Goal: Ask a question

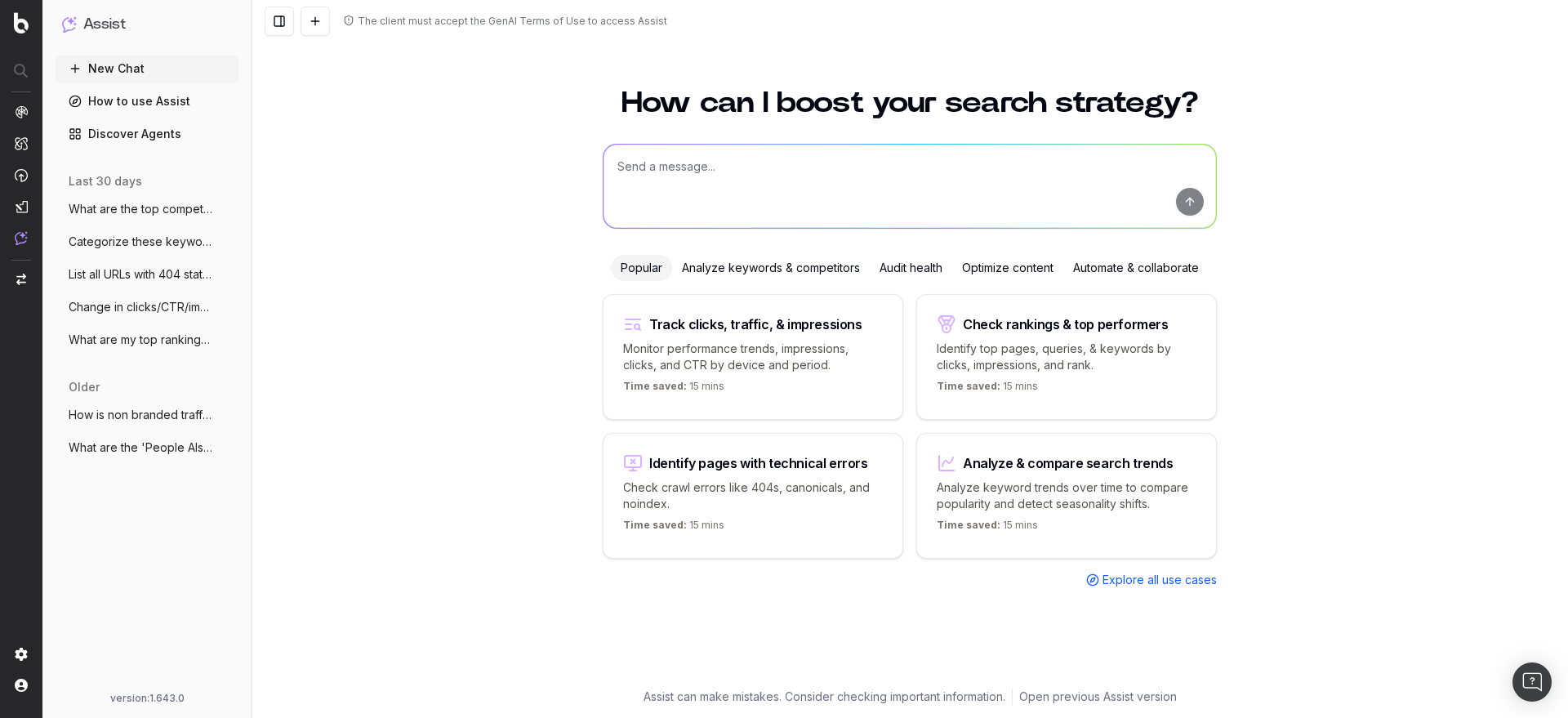
click at [706, 181] on textarea at bounding box center [910, 186] width 613 height 83
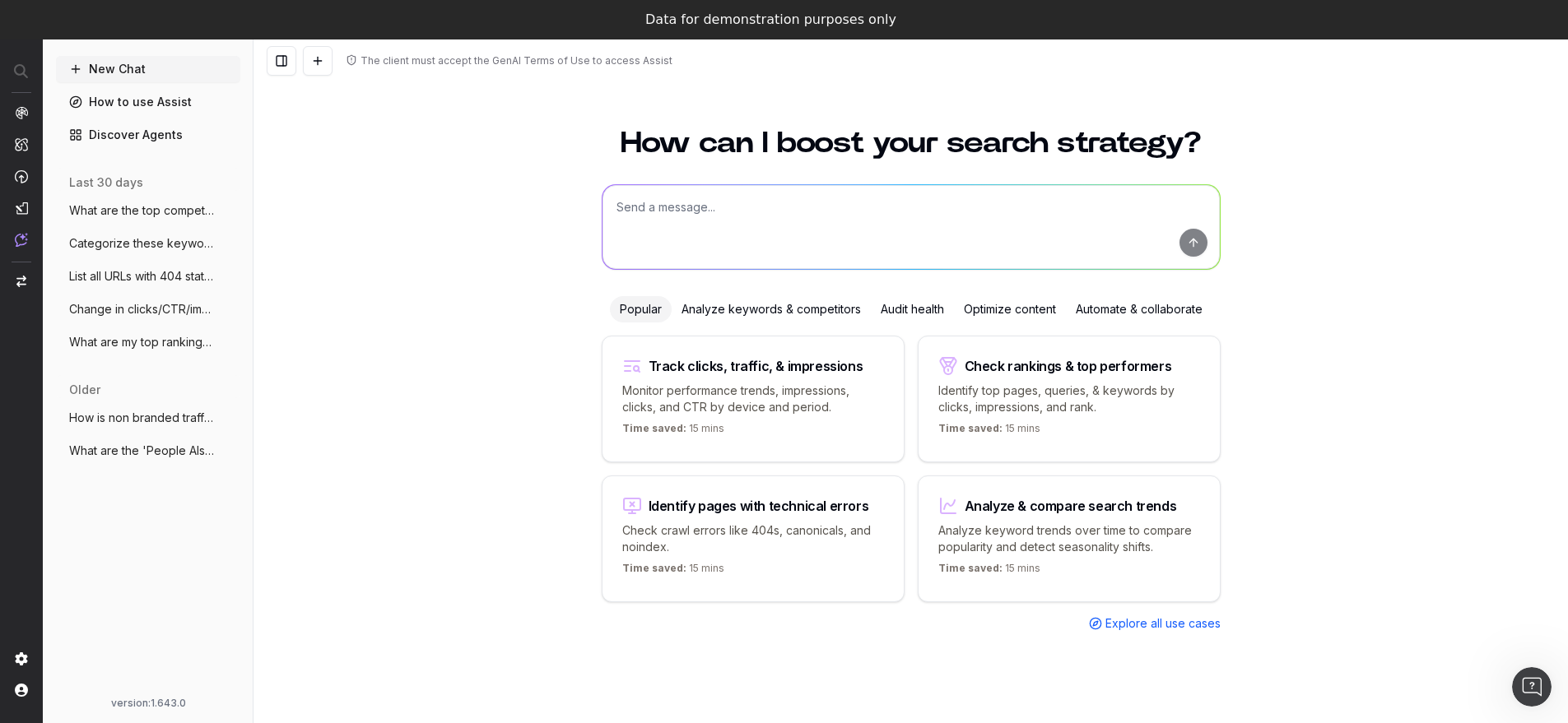
paste textarea "How is non branded traffic trending YoY ?"
type textarea "How is non branded traffic trending YoY ?"
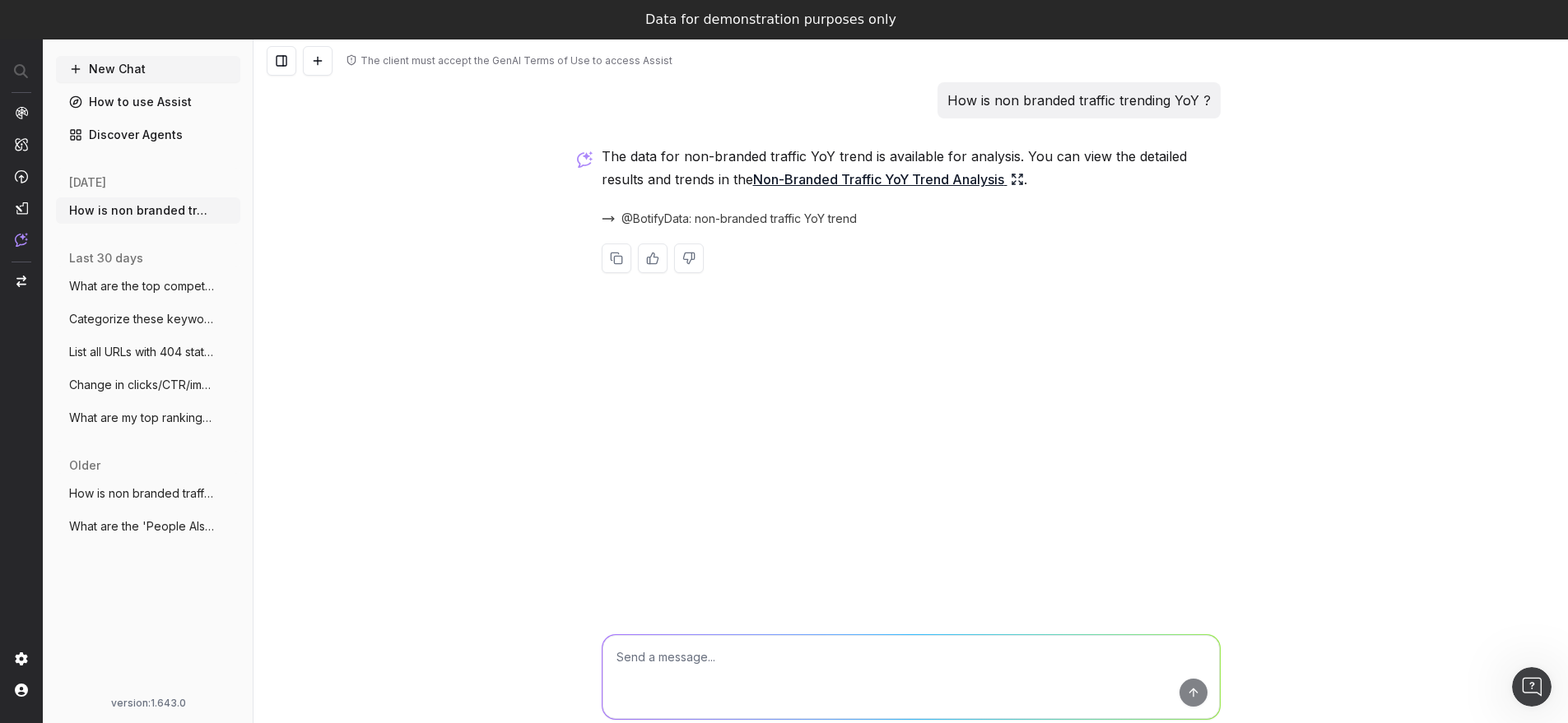
click at [866, 175] on link "Non-Branded Traffic YoY Trend Analysis" at bounding box center [888, 180] width 270 height 23
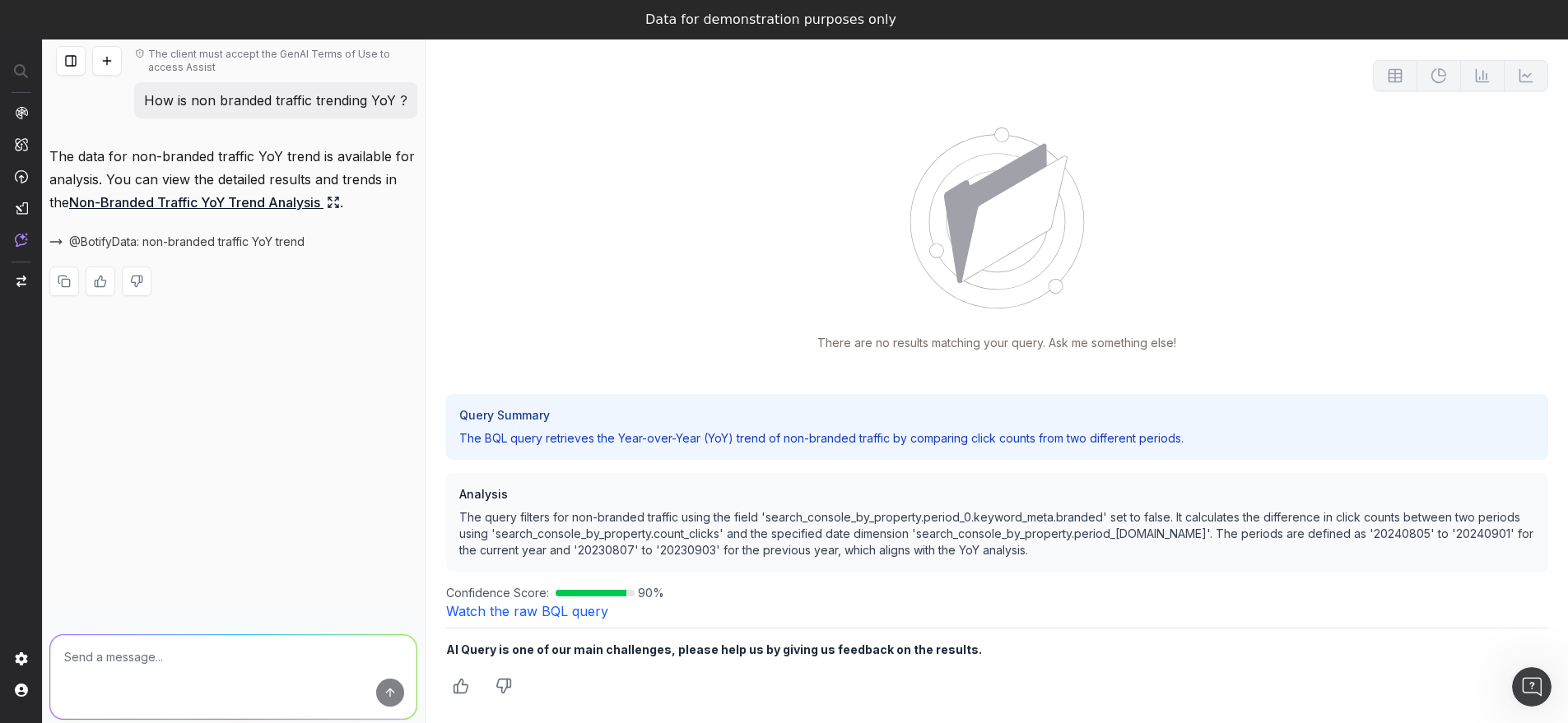
scroll to position [52, 0]
click at [552, 608] on link "Watch the raw BQL query" at bounding box center [527, 611] width 162 height 17
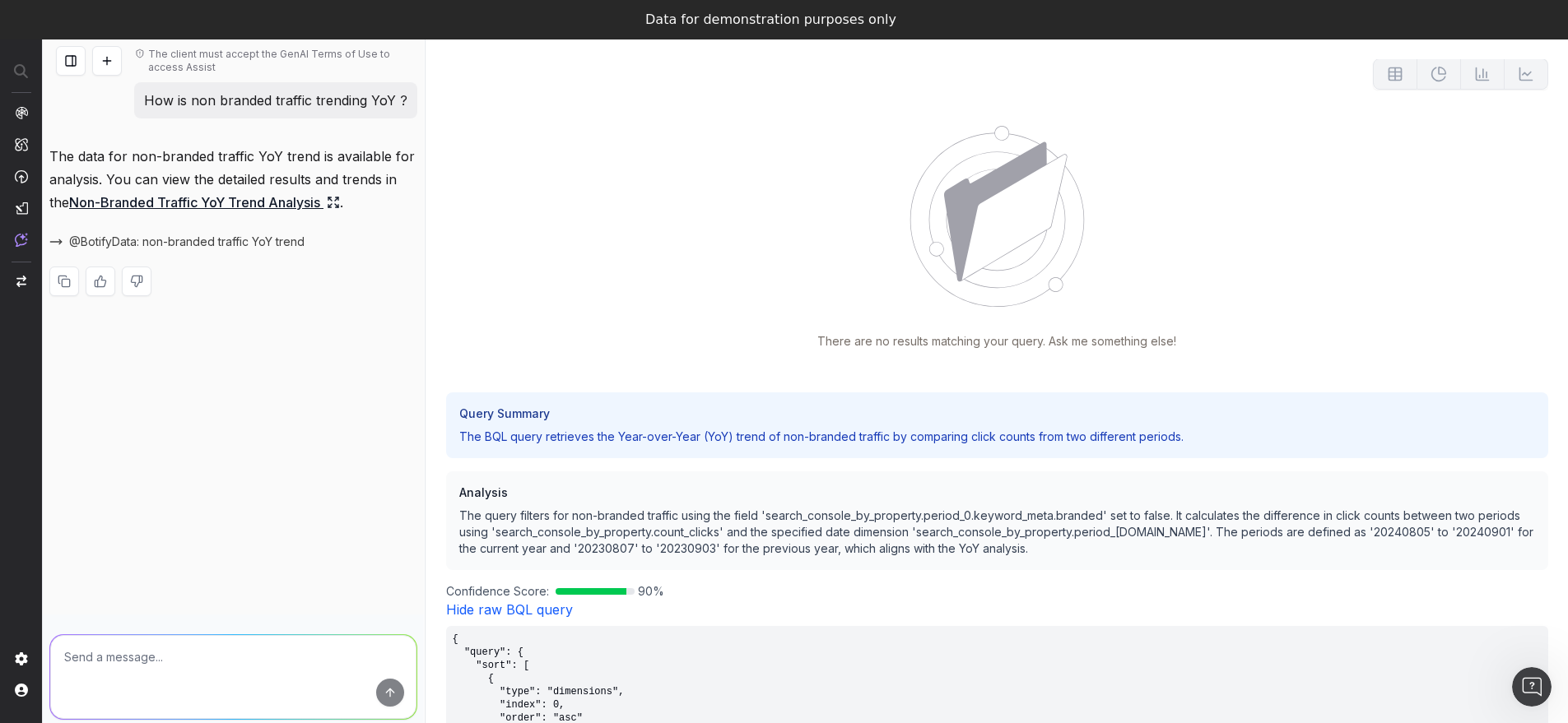
scroll to position [0, 0]
